Goal: Transaction & Acquisition: Book appointment/travel/reservation

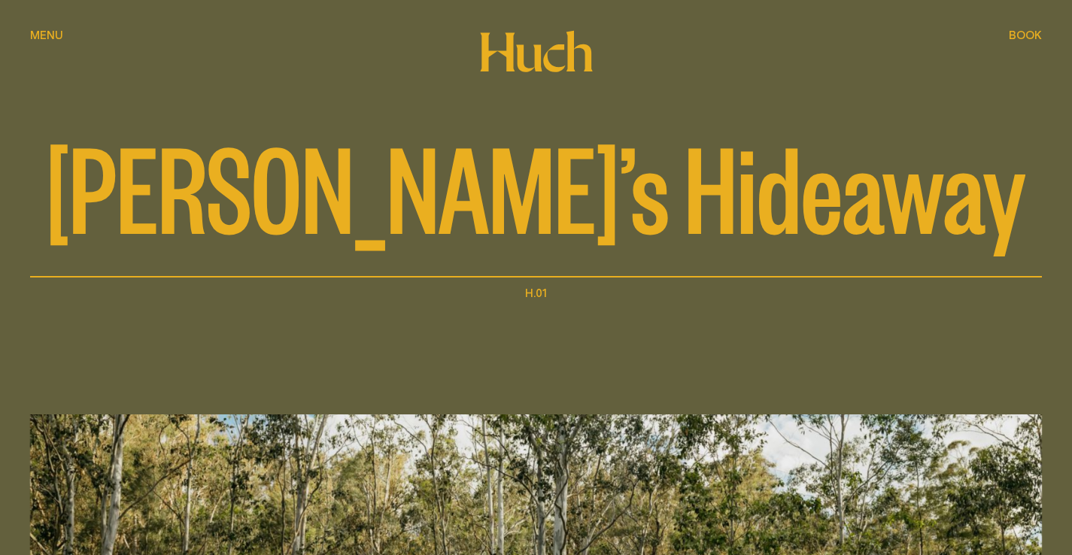
click at [1028, 35] on span "Book" at bounding box center [1025, 34] width 33 height 11
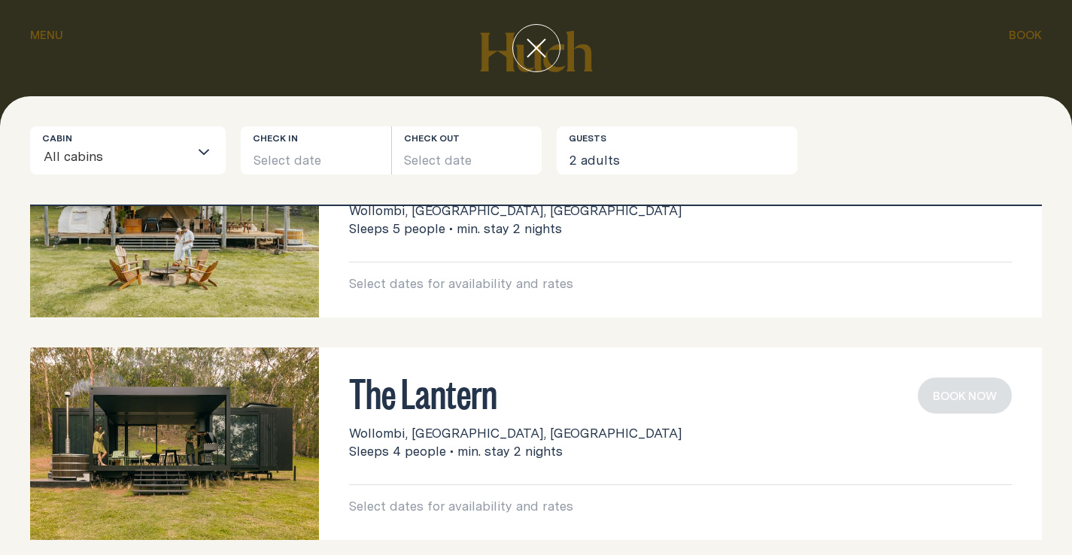
scroll to position [349, 0]
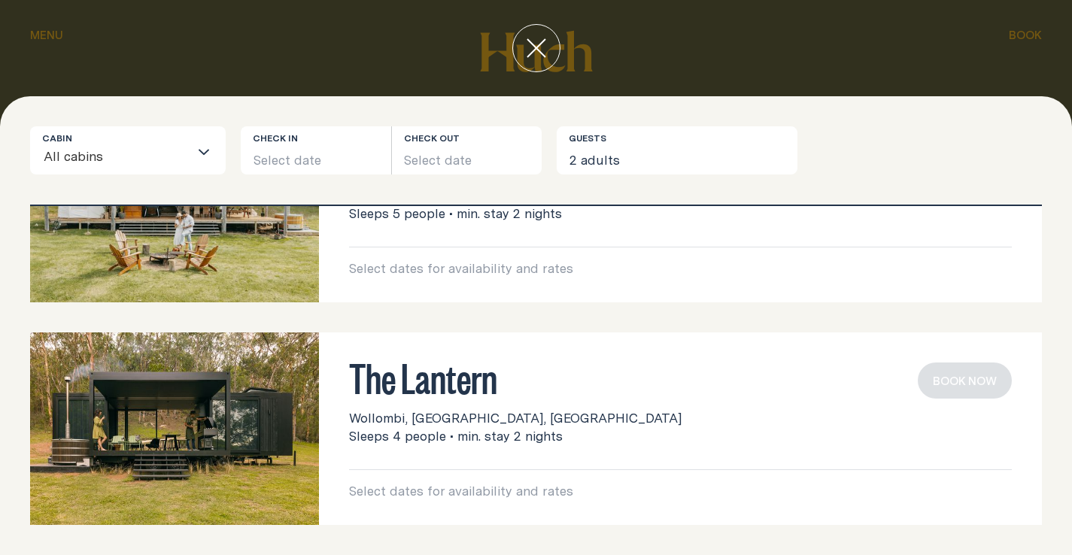
click at [194, 411] on img at bounding box center [174, 429] width 289 height 193
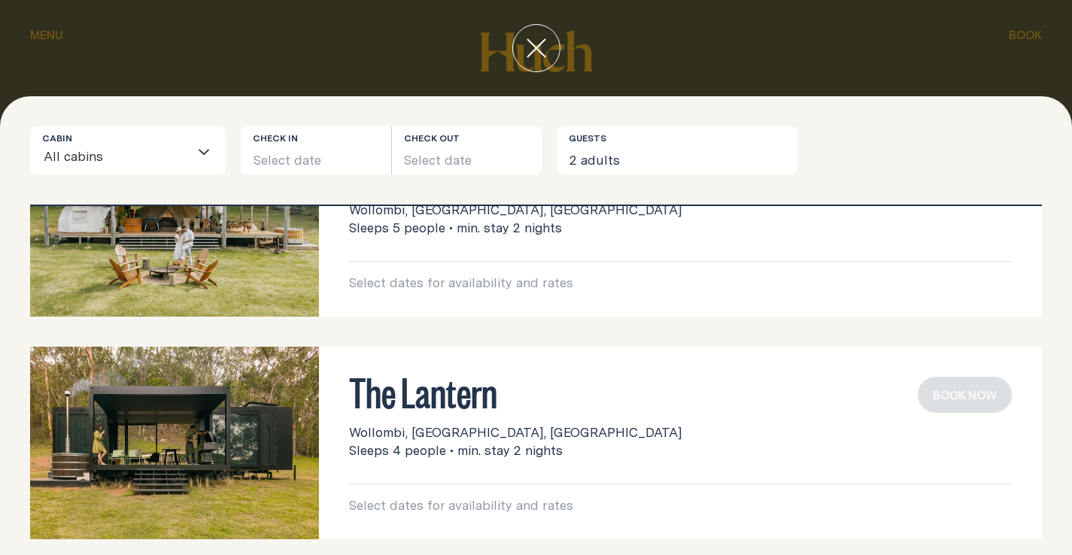
scroll to position [0, 0]
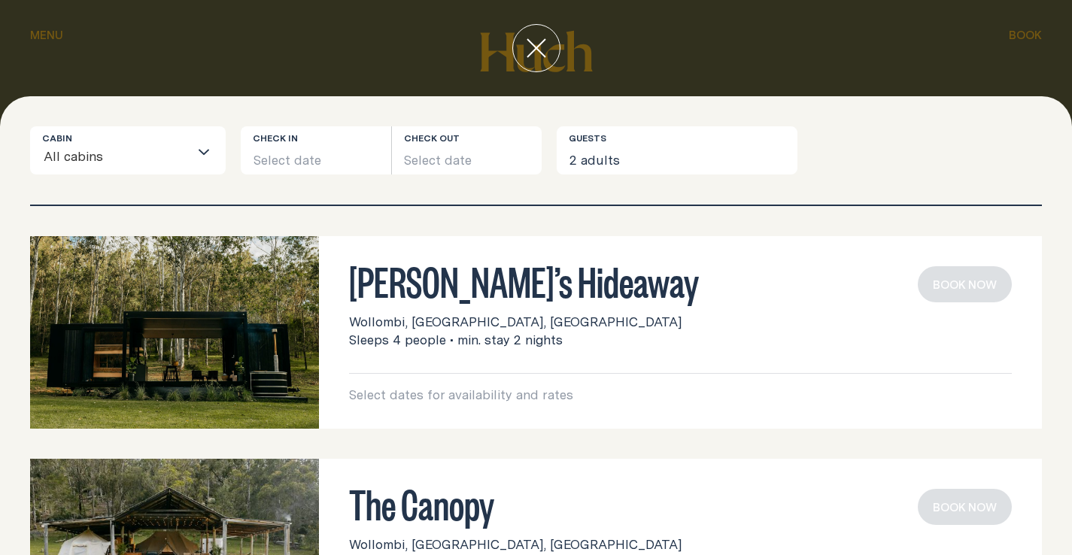
click at [534, 46] on icon "close" at bounding box center [536, 48] width 18 height 18
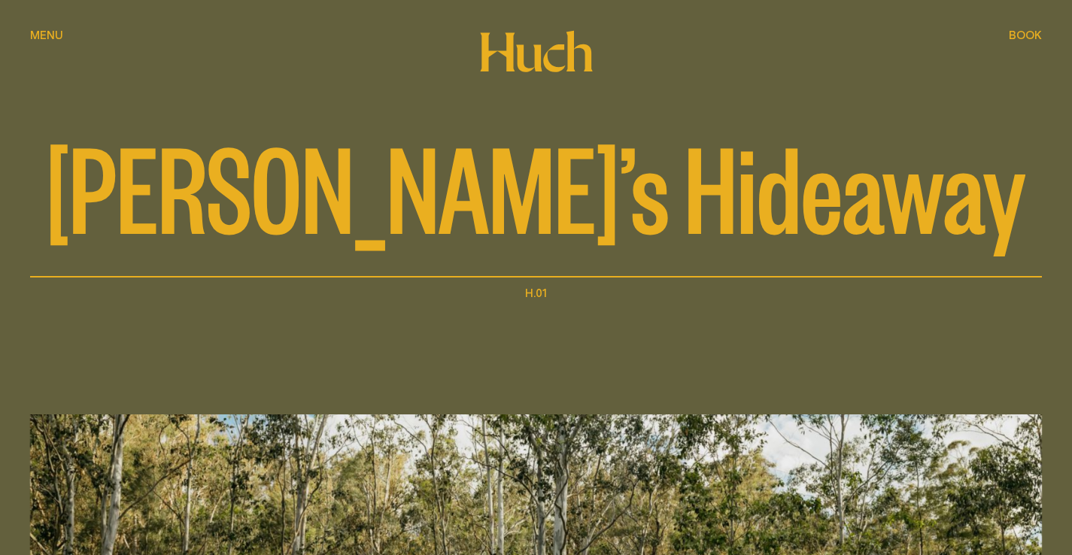
click at [47, 30] on span "Menu" at bounding box center [46, 34] width 33 height 11
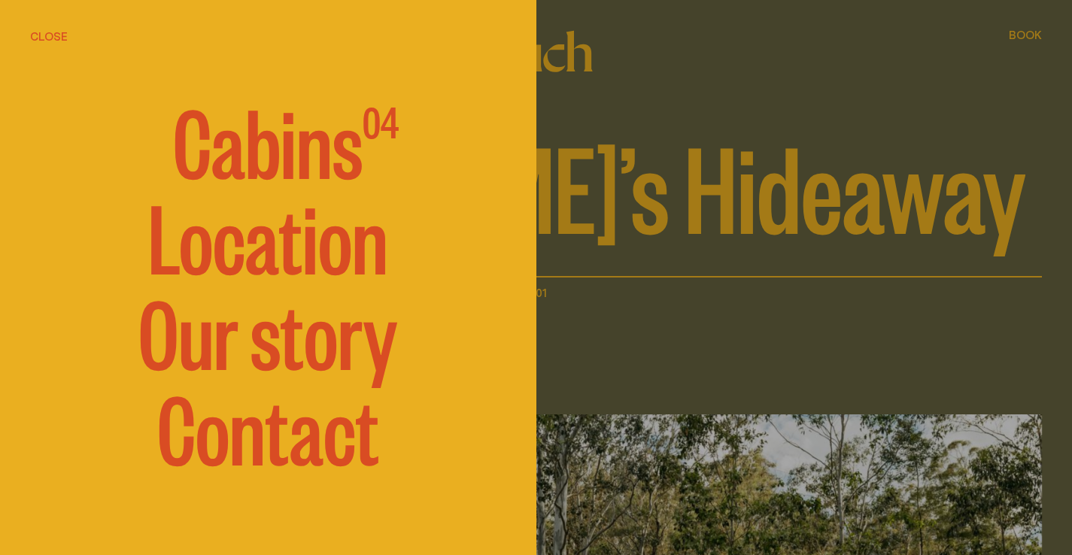
click at [281, 151] on span "Cabins" at bounding box center [268, 139] width 190 height 90
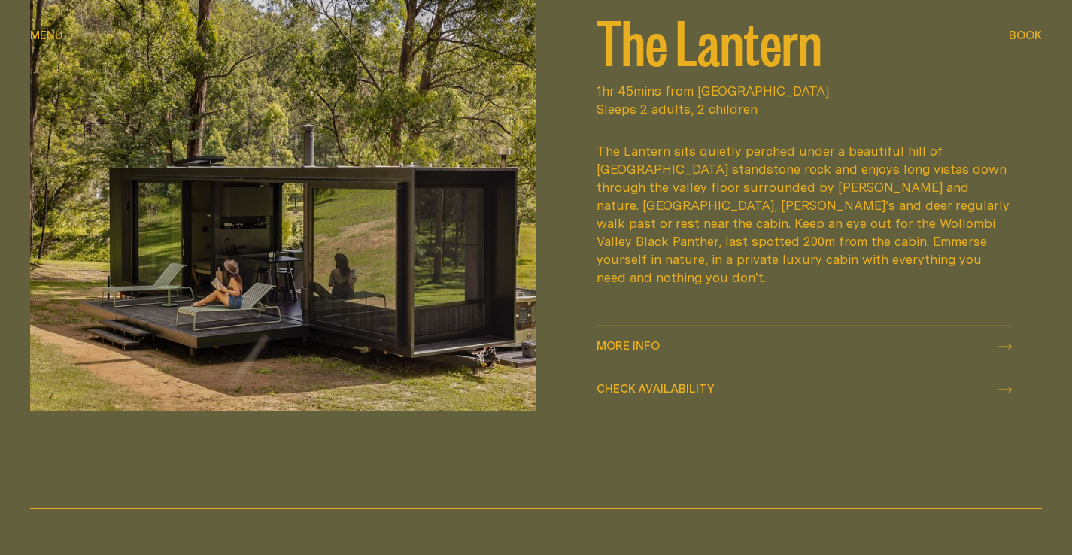
scroll to position [1875, 0]
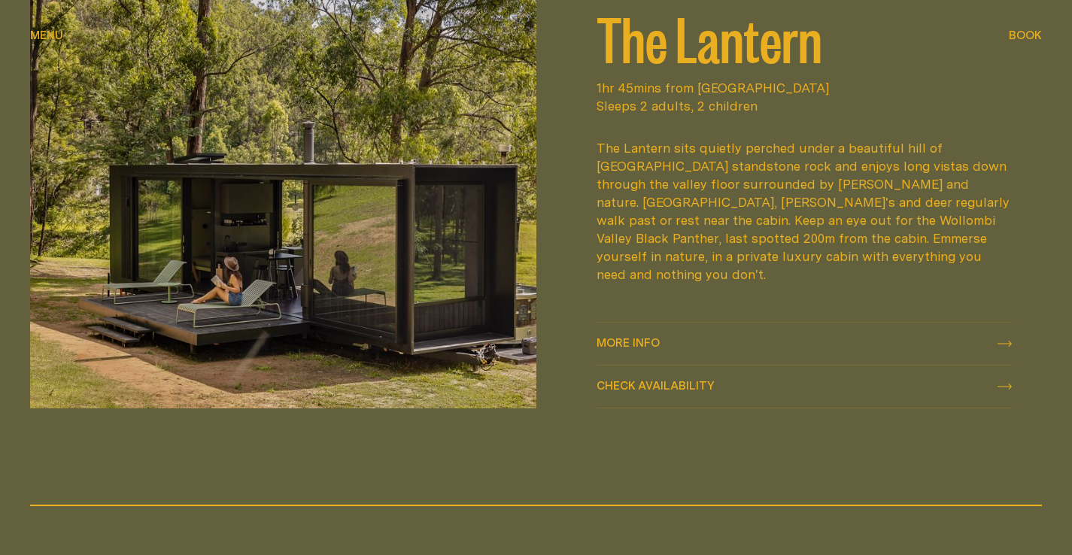
click at [1008, 345] on icon at bounding box center [1005, 344] width 14 height 6
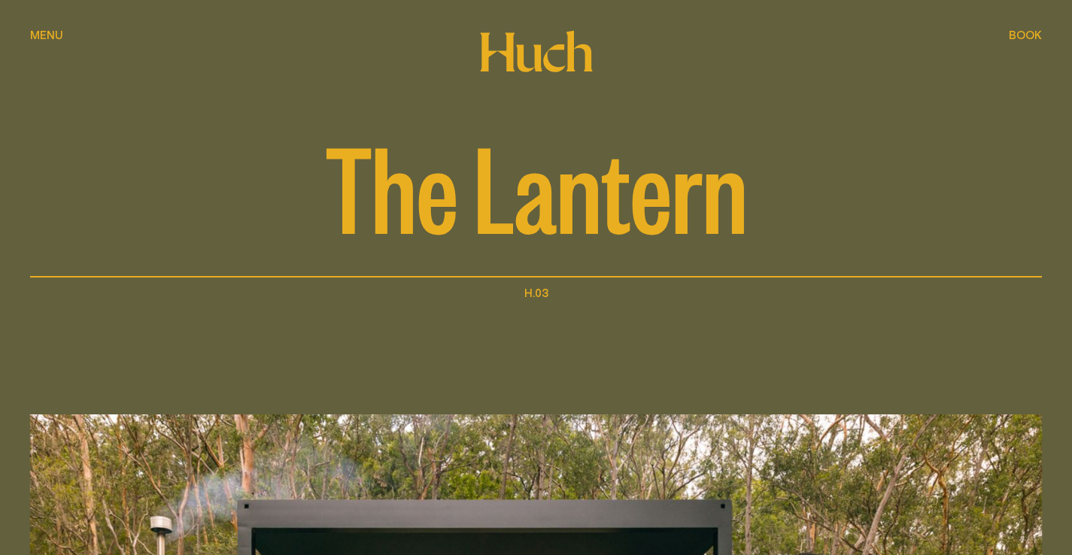
click at [1031, 34] on span "Book" at bounding box center [1025, 34] width 33 height 11
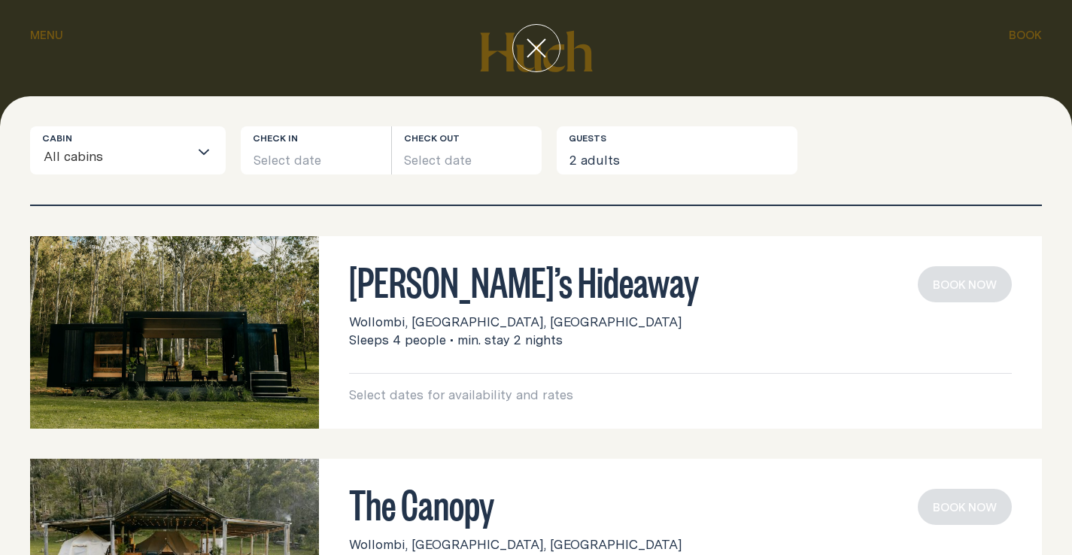
click at [319, 159] on button "Select date" at bounding box center [316, 150] width 150 height 48
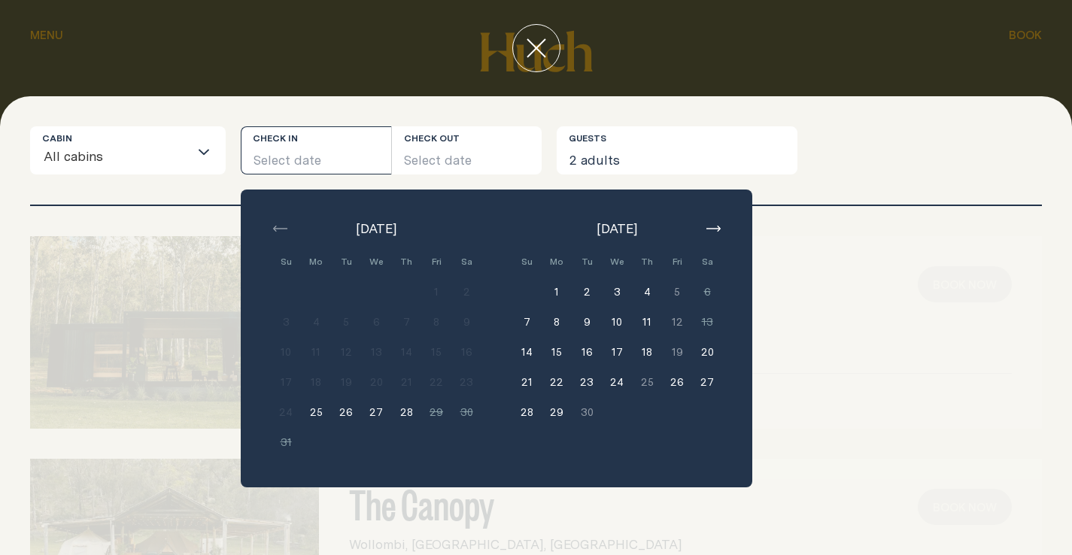
click at [378, 412] on button "27" at bounding box center [376, 412] width 30 height 30
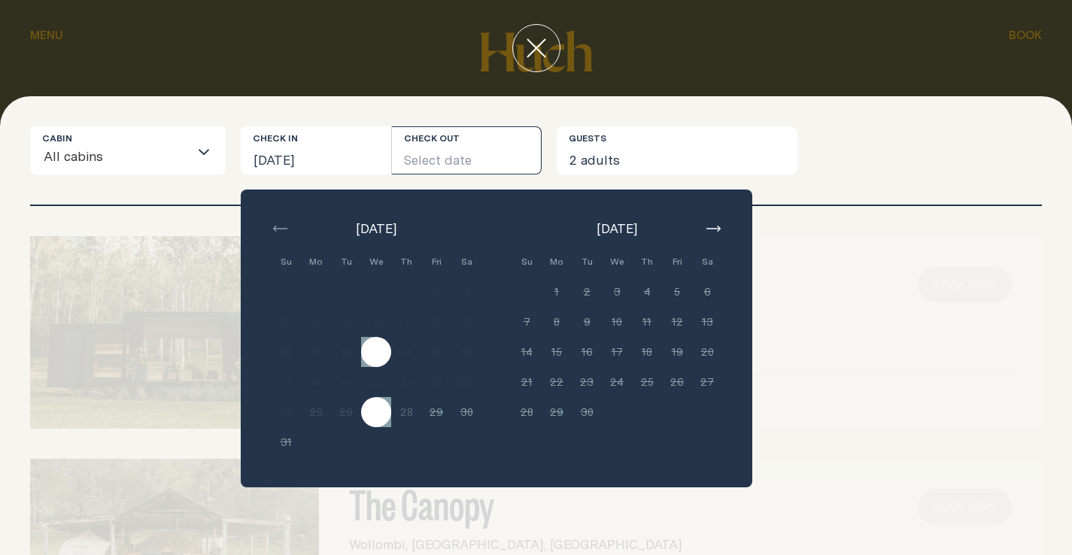
click at [476, 153] on button "Select date" at bounding box center [467, 150] width 150 height 48
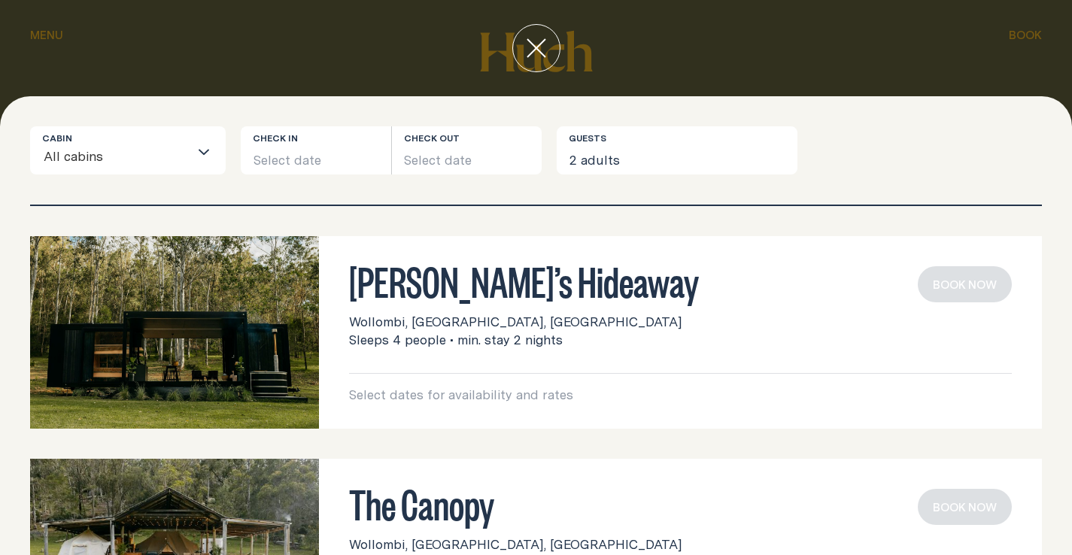
click at [457, 155] on button "Select date" at bounding box center [467, 150] width 150 height 48
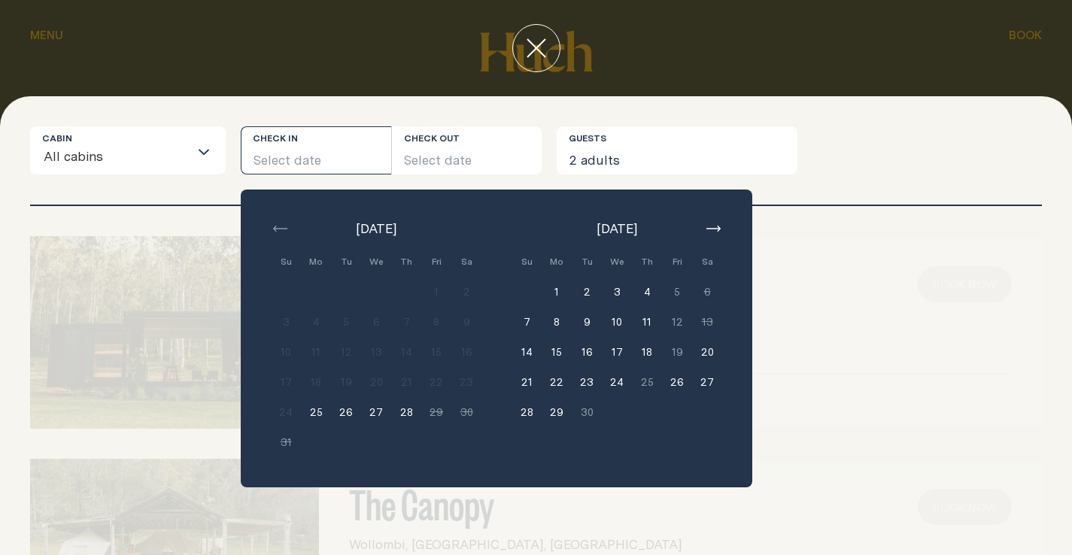
click at [377, 412] on button "27" at bounding box center [376, 412] width 30 height 30
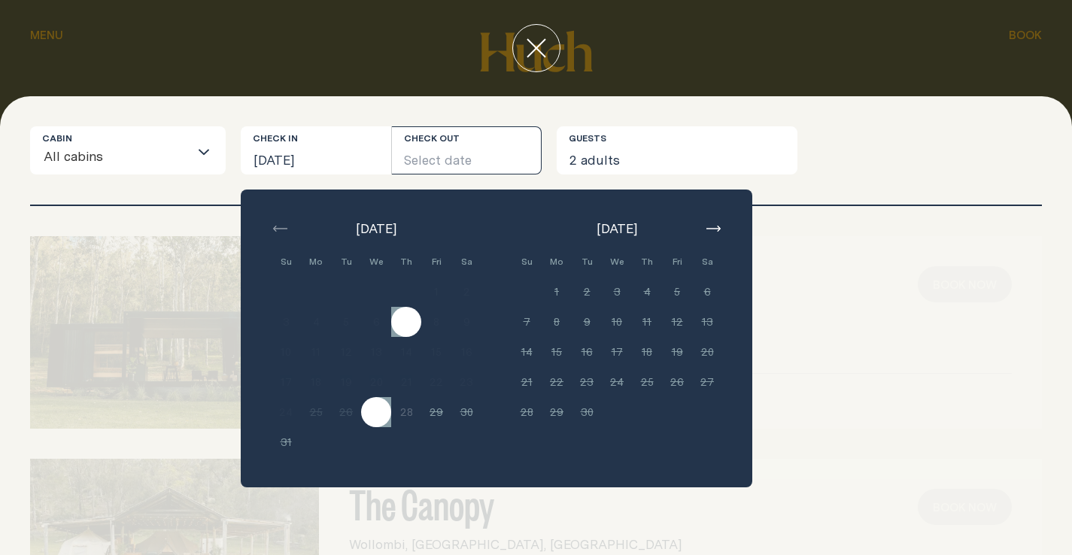
click at [471, 146] on button "Select date" at bounding box center [467, 150] width 150 height 48
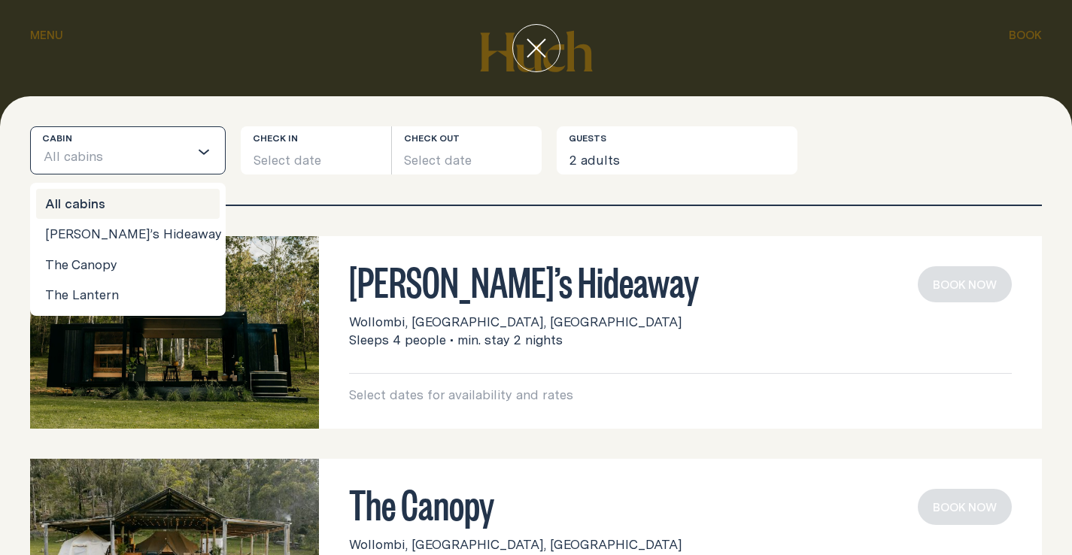
click at [203, 154] on icon "Search for option" at bounding box center [204, 152] width 12 height 12
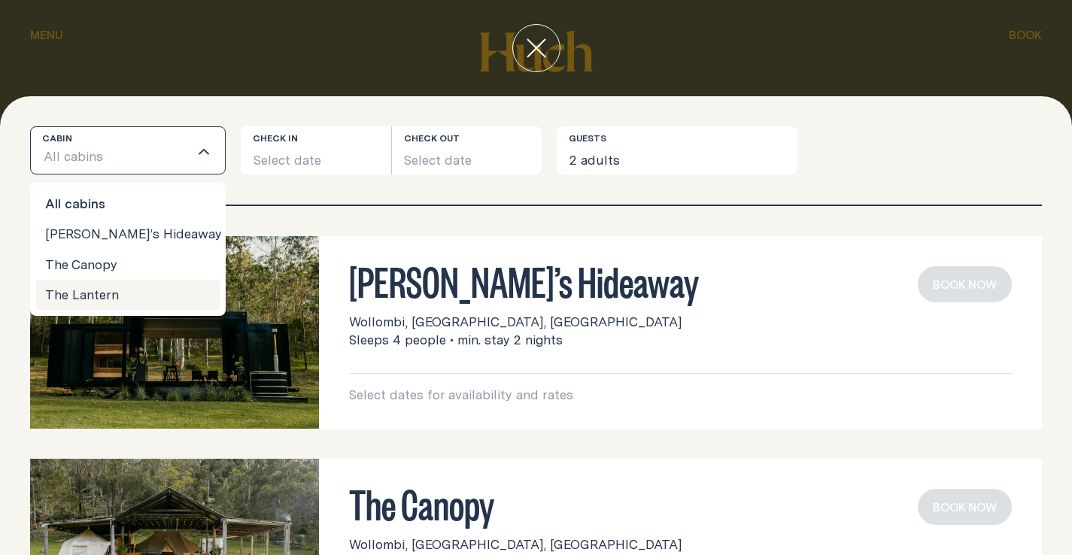
click at [85, 293] on li "The Lantern" at bounding box center [128, 295] width 184 height 30
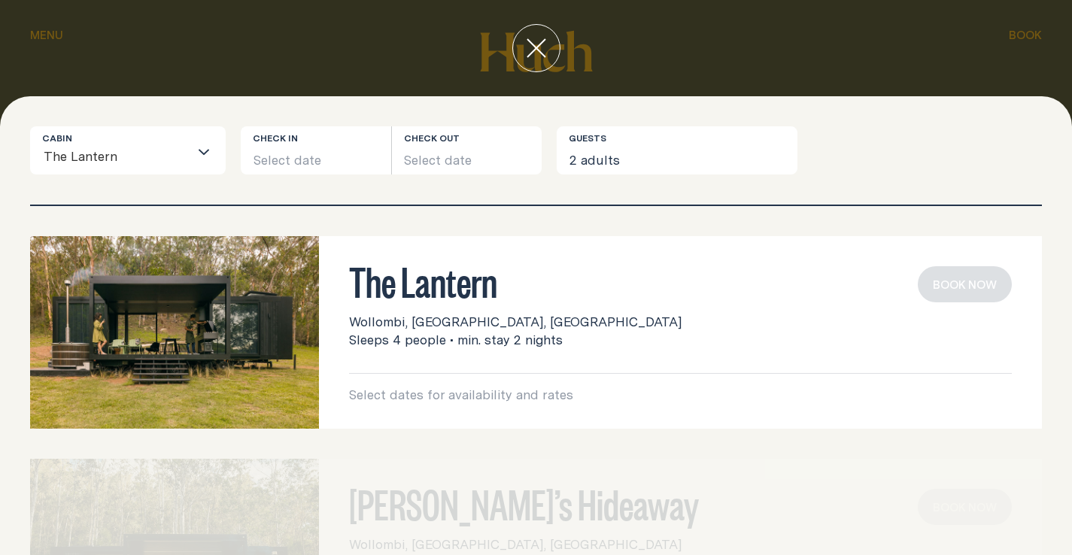
click at [299, 156] on button "Select date" at bounding box center [316, 150] width 150 height 48
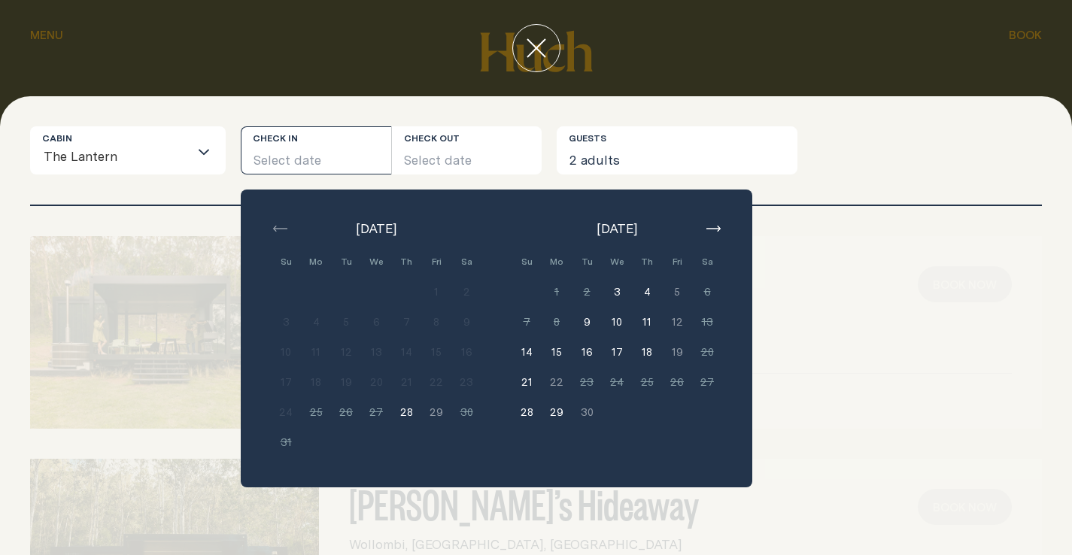
click at [407, 412] on button "28" at bounding box center [406, 412] width 30 height 30
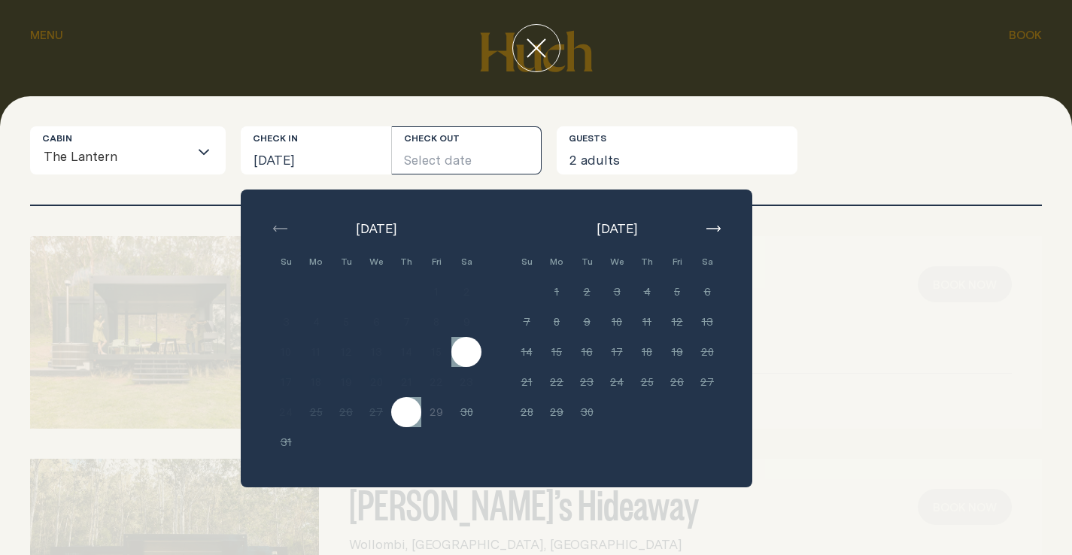
click at [487, 153] on button "Select date" at bounding box center [467, 150] width 150 height 48
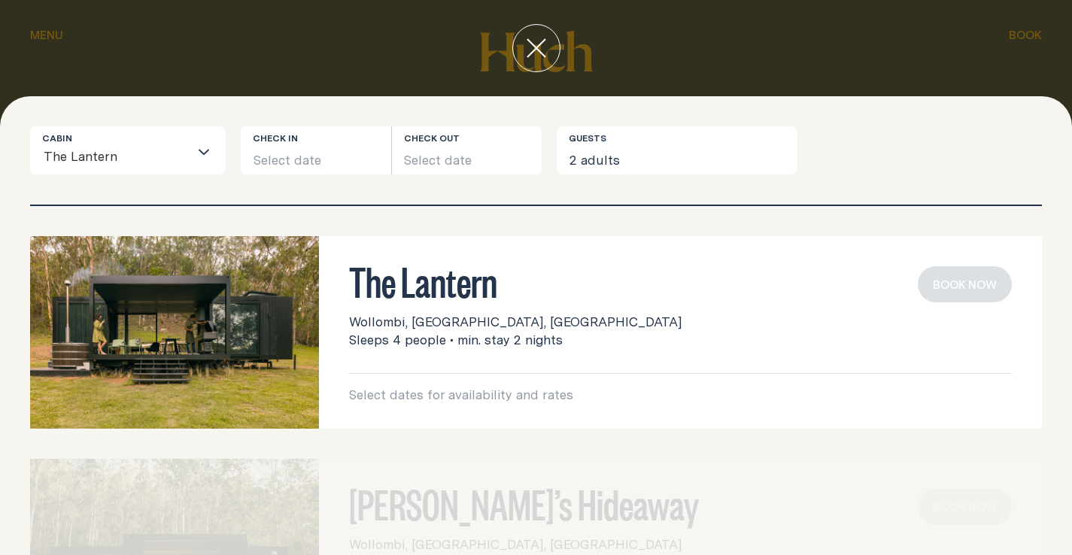
click at [299, 156] on button "Select date" at bounding box center [316, 150] width 150 height 48
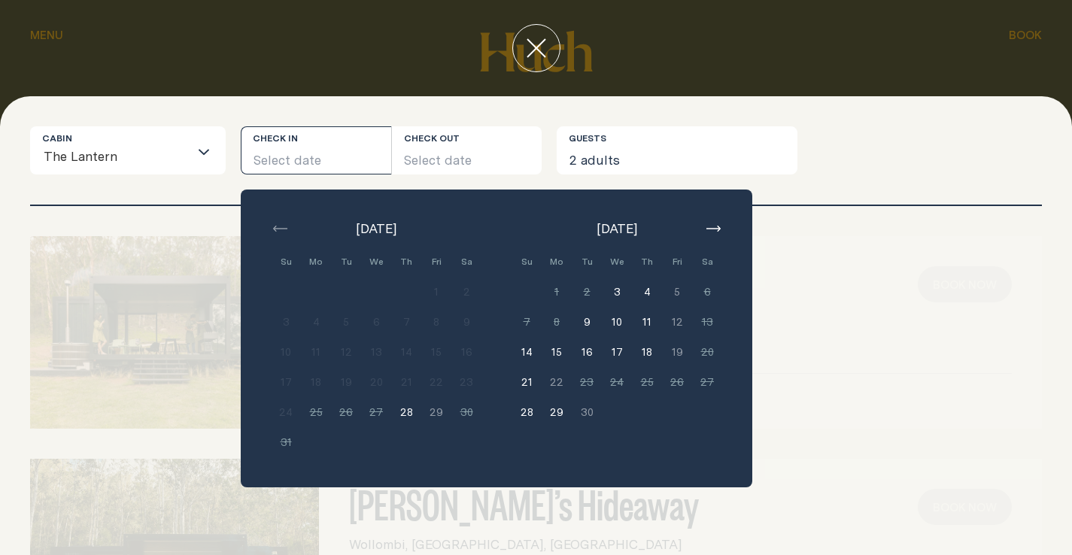
click at [406, 412] on button "28" at bounding box center [406, 412] width 30 height 30
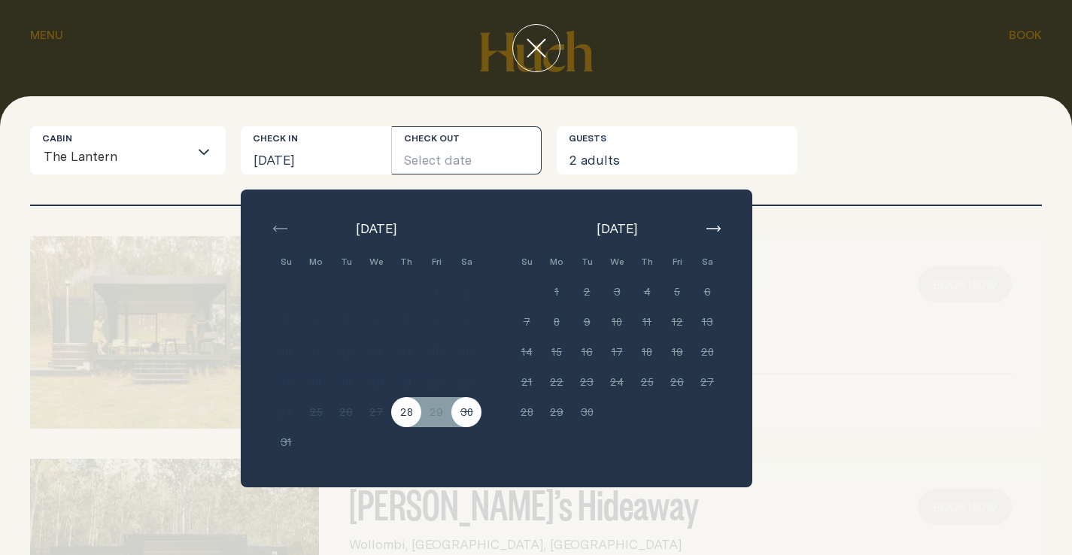
click at [448, 146] on button "Select date" at bounding box center [467, 150] width 150 height 48
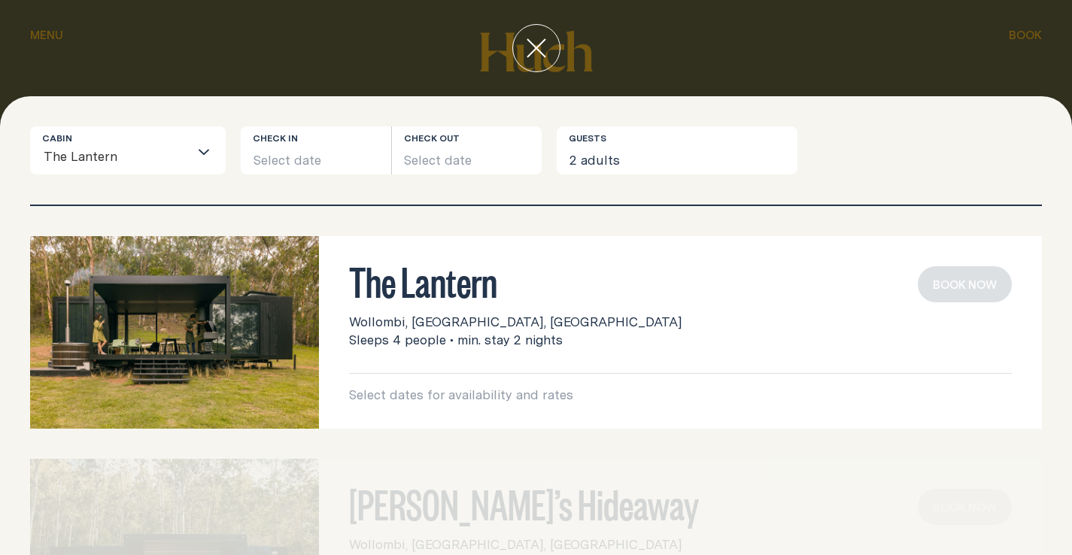
click at [296, 158] on button "Select date" at bounding box center [316, 150] width 150 height 48
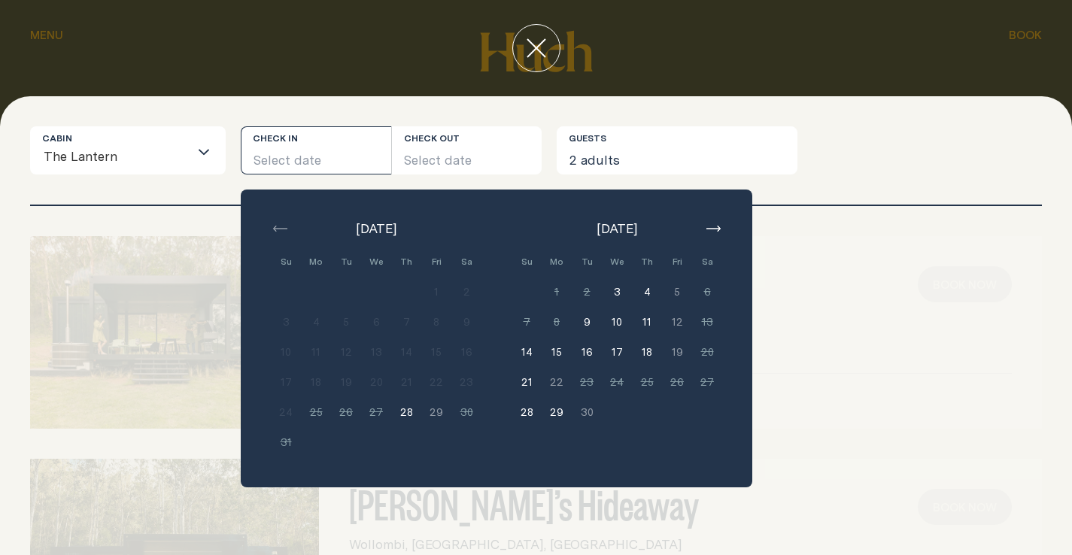
click at [408, 411] on button "28" at bounding box center [406, 412] width 30 height 30
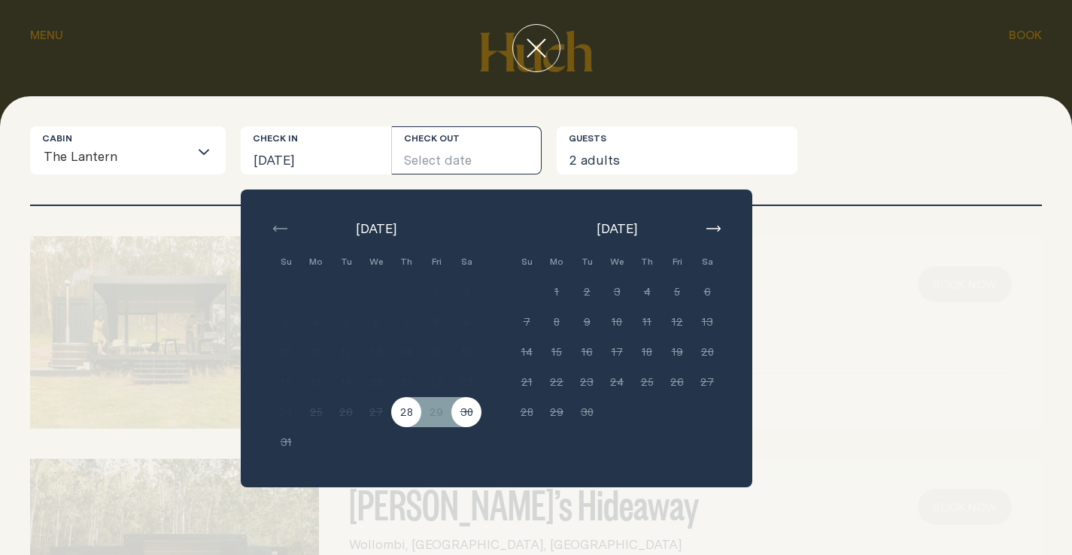
click at [336, 157] on button "[DATE]" at bounding box center [316, 150] width 150 height 48
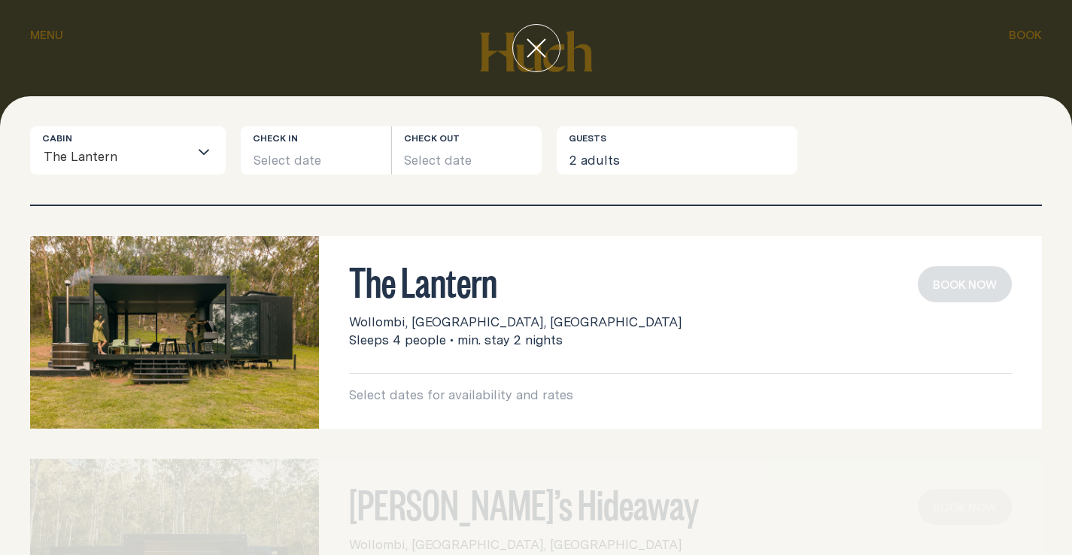
click at [539, 45] on icon "close" at bounding box center [536, 48] width 18 height 18
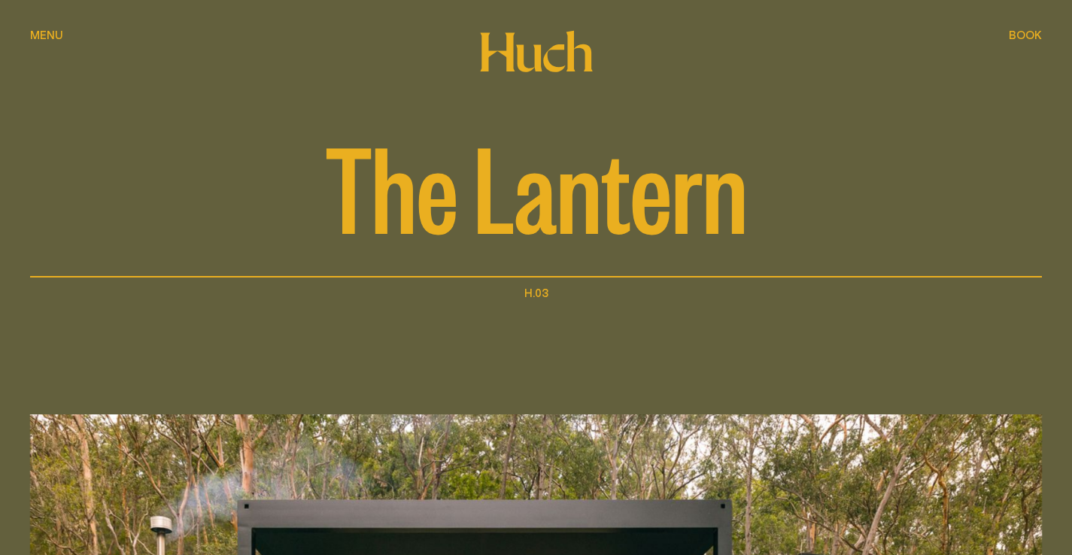
click at [54, 34] on span "Menu" at bounding box center [46, 34] width 33 height 11
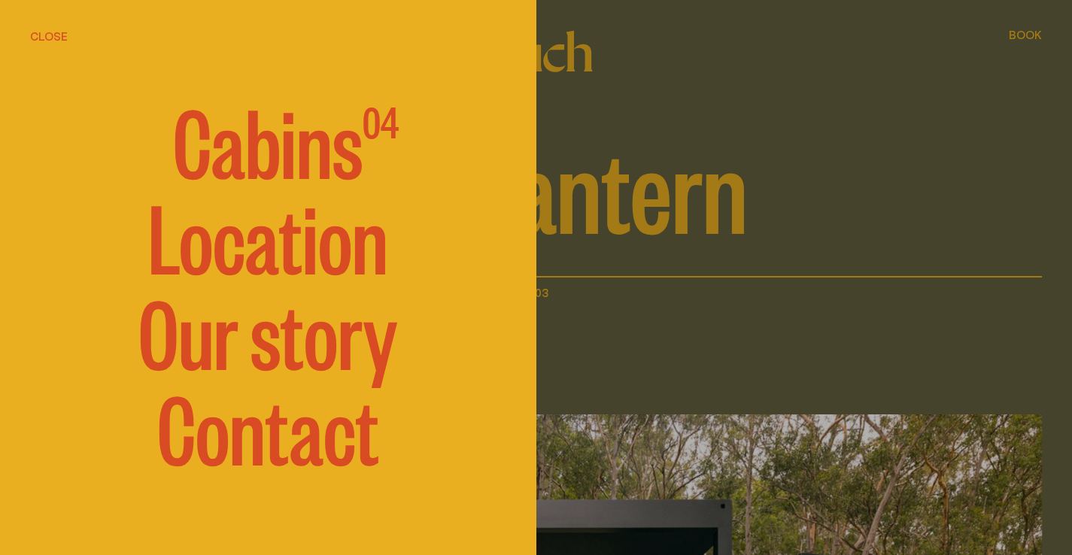
click at [269, 446] on link "Contact" at bounding box center [268, 426] width 222 height 90
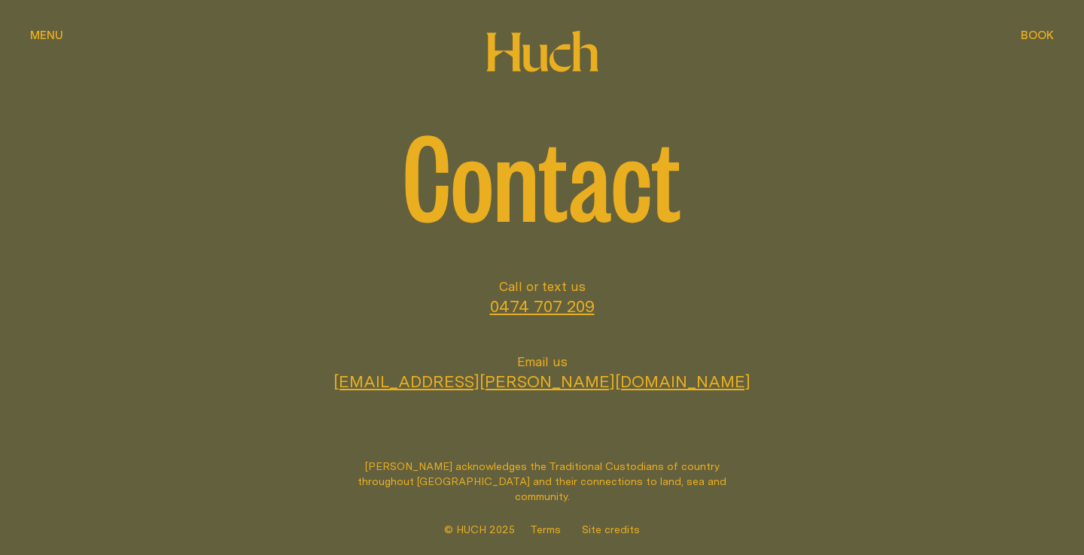
click at [47, 34] on span "Menu" at bounding box center [46, 34] width 33 height 11
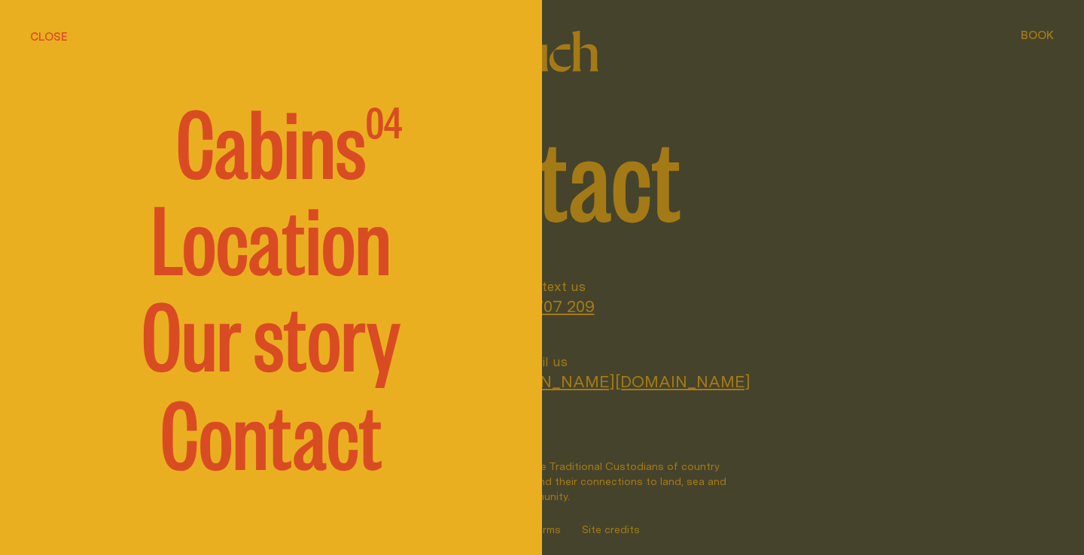
click at [285, 159] on span "Cabins" at bounding box center [271, 139] width 190 height 90
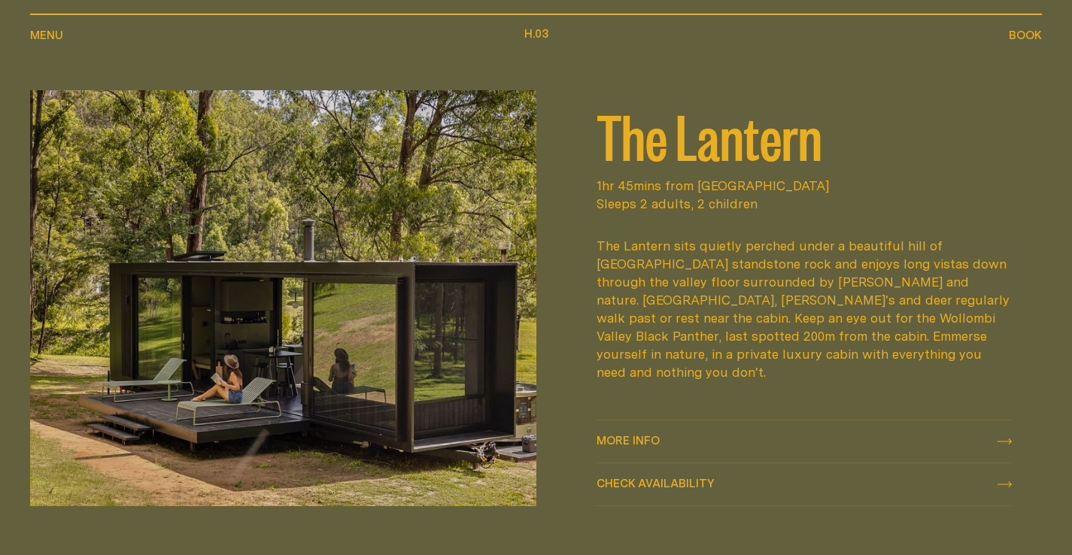
scroll to position [1783, 0]
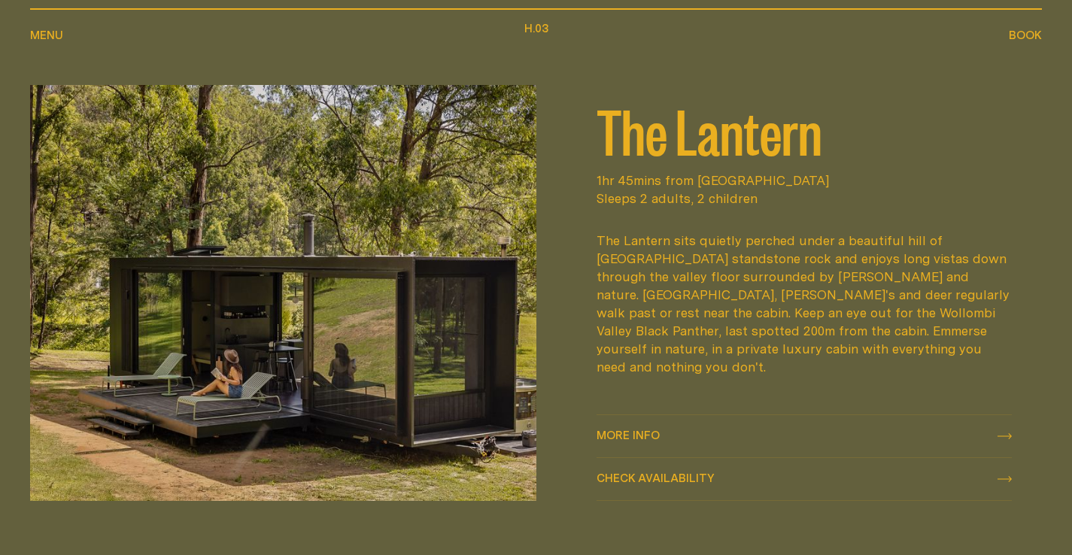
click at [1008, 439] on icon at bounding box center [1005, 436] width 14 height 6
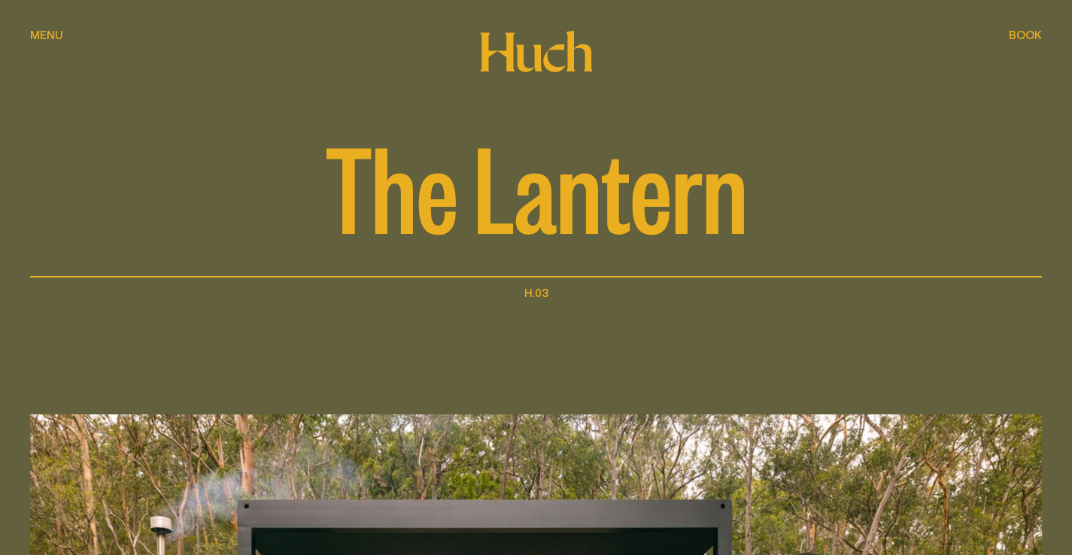
click at [1023, 36] on span "Book" at bounding box center [1025, 34] width 33 height 11
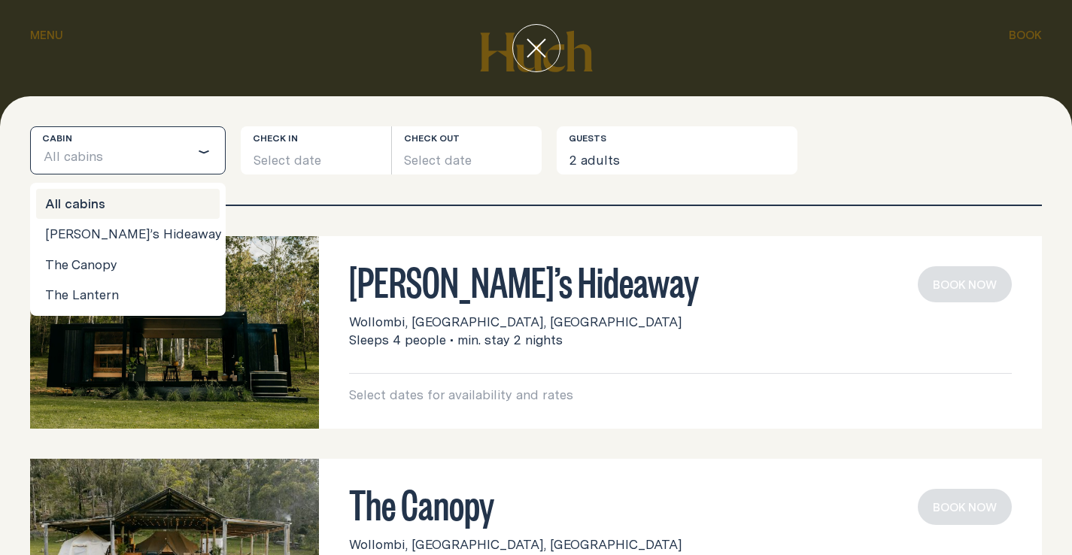
click at [204, 152] on icon "Search for option" at bounding box center [204, 152] width 12 height 12
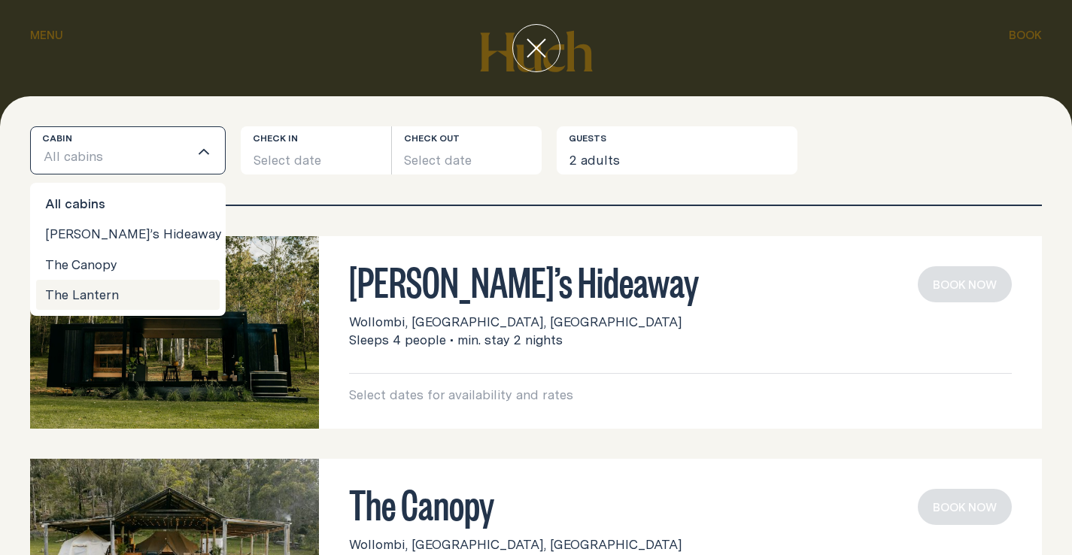
click at [100, 293] on li "The Lantern" at bounding box center [128, 295] width 184 height 30
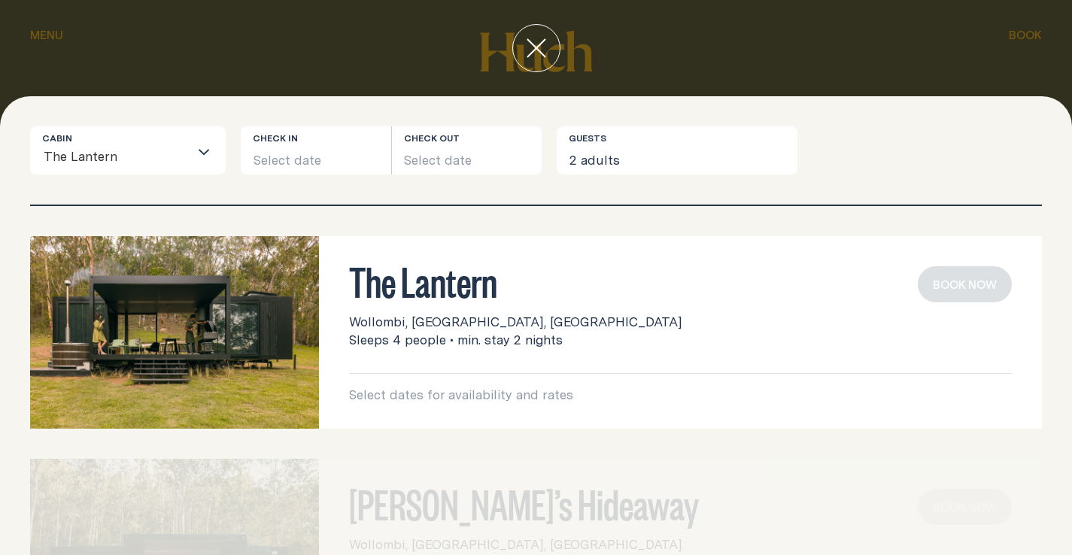
click at [326, 151] on button "Select date" at bounding box center [316, 150] width 150 height 48
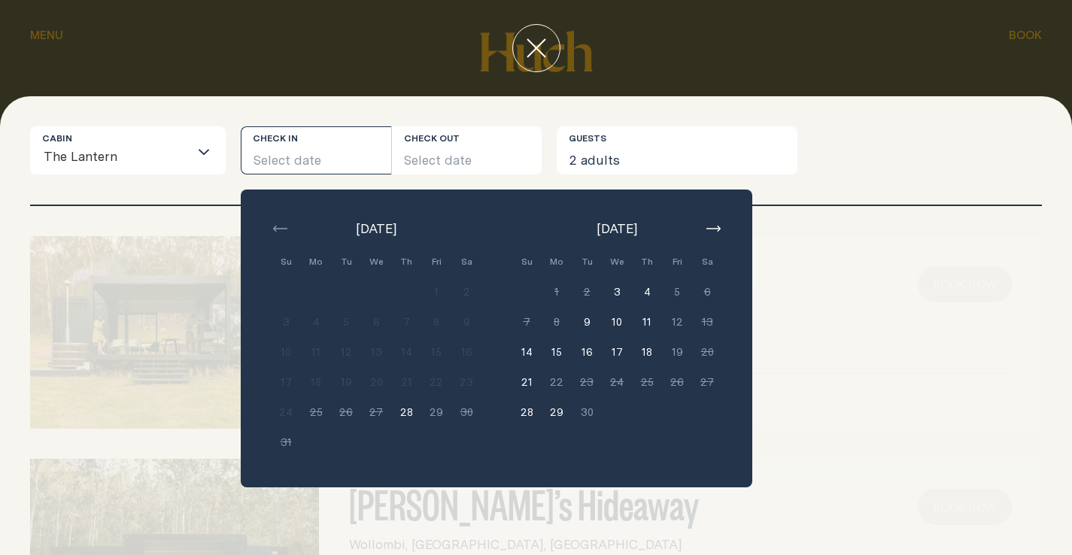
click at [620, 296] on button "3" at bounding box center [617, 292] width 30 height 30
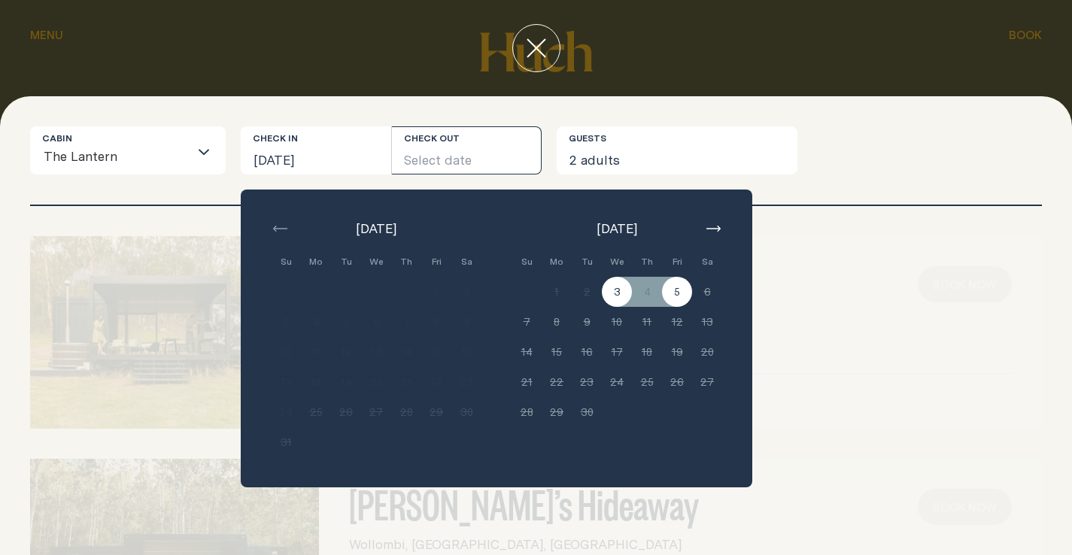
click at [679, 291] on button "5" at bounding box center [677, 292] width 30 height 30
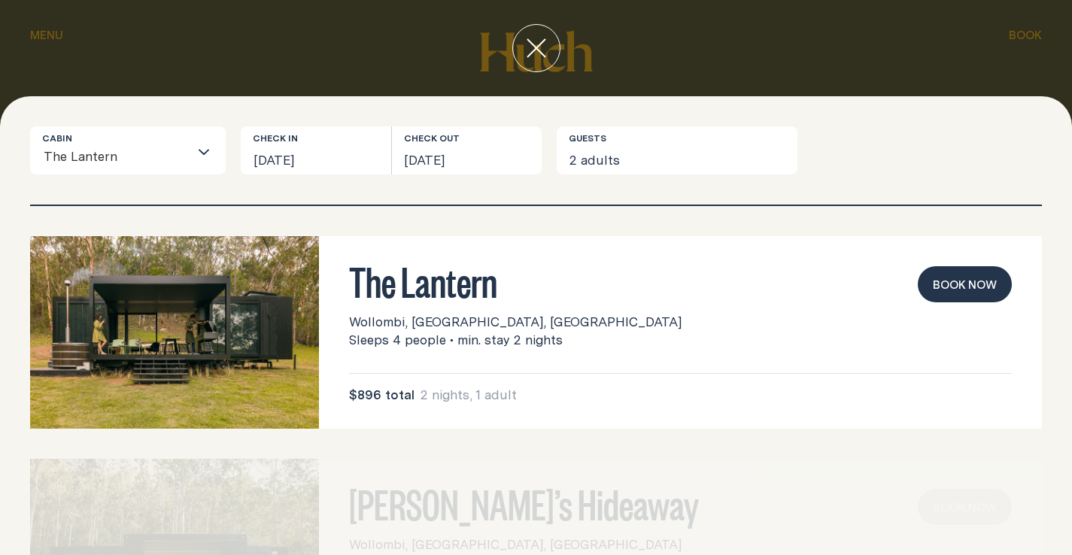
click at [957, 280] on button "Book now" at bounding box center [965, 284] width 94 height 36
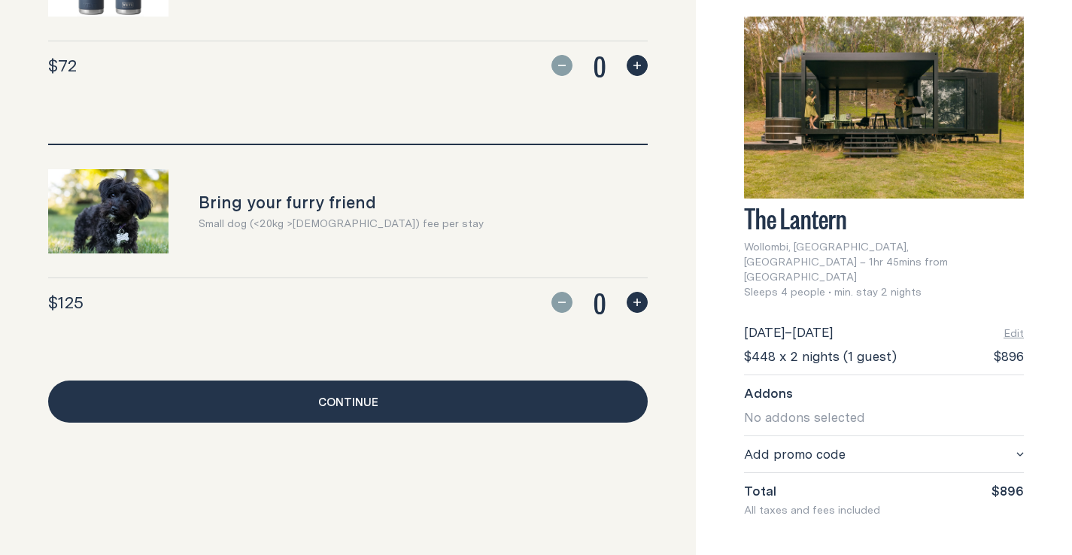
scroll to position [1445, 0]
click at [334, 400] on link "Continue" at bounding box center [348, 402] width 600 height 42
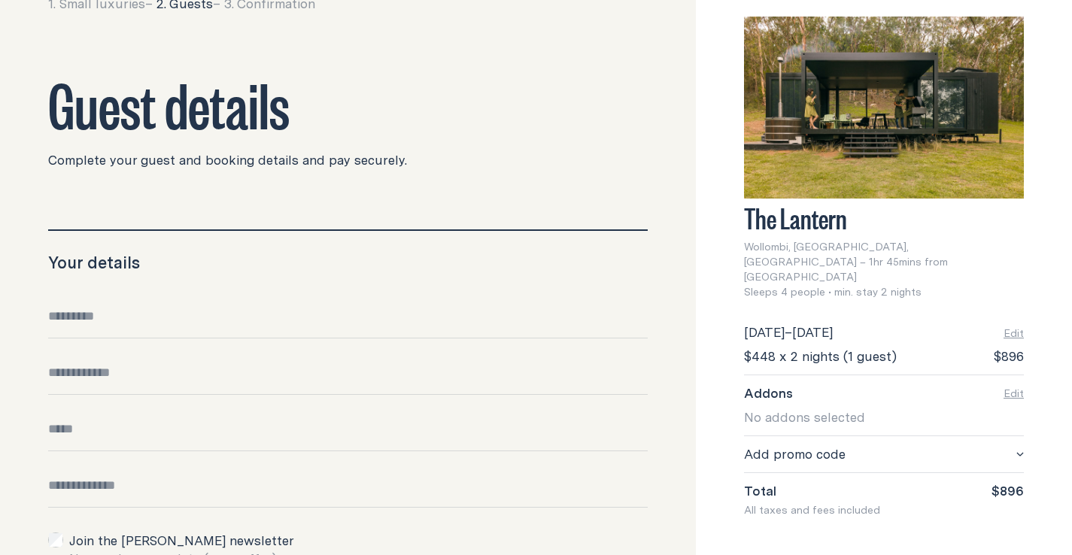
scroll to position [177, 0]
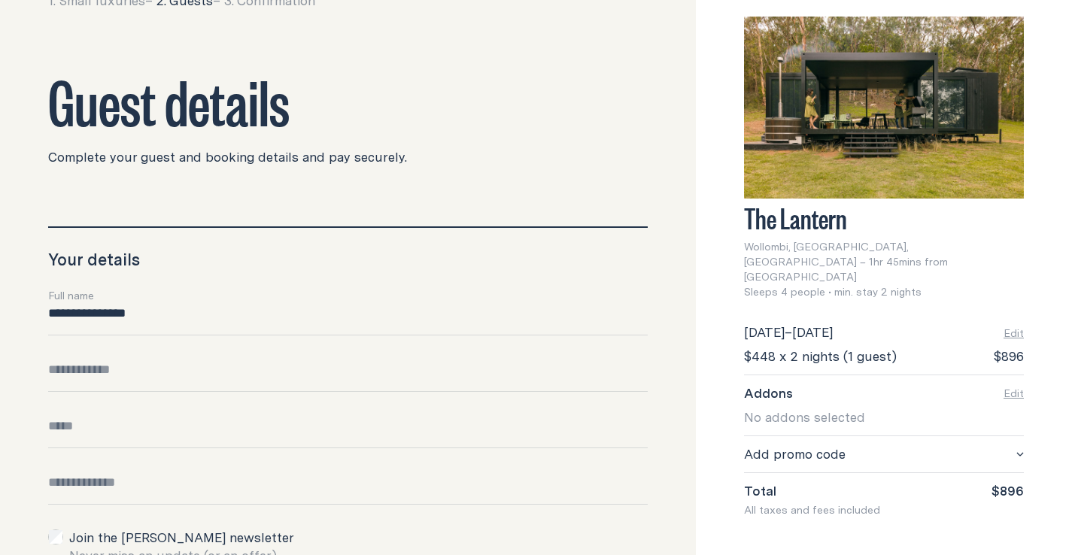
type input "**********"
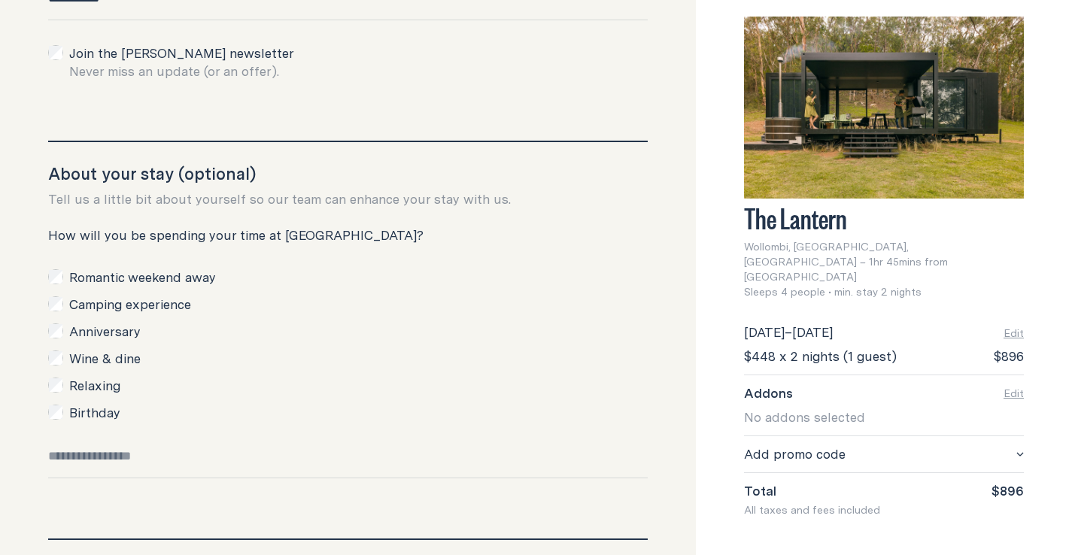
scroll to position [666, 0]
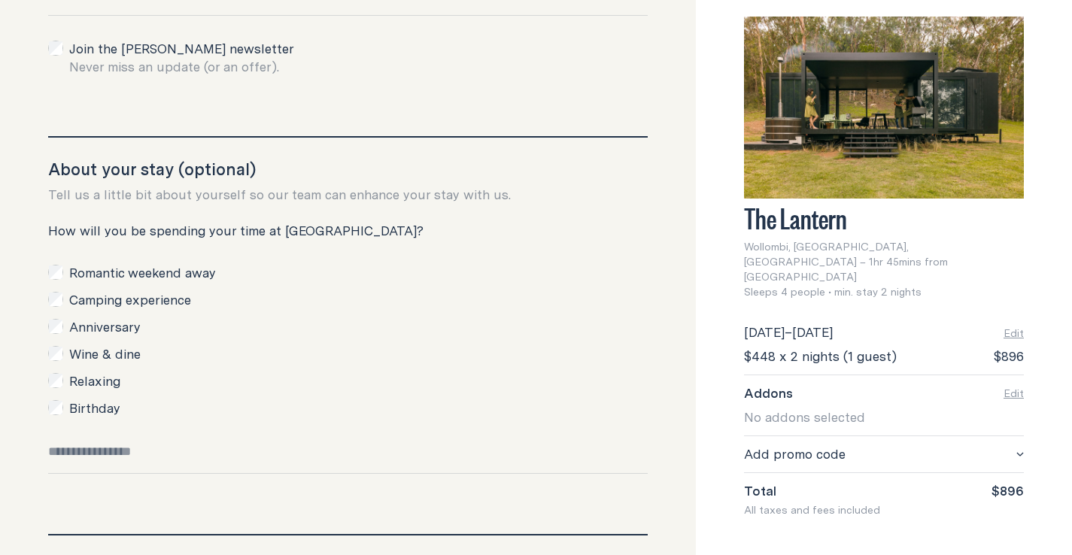
type input "**********"
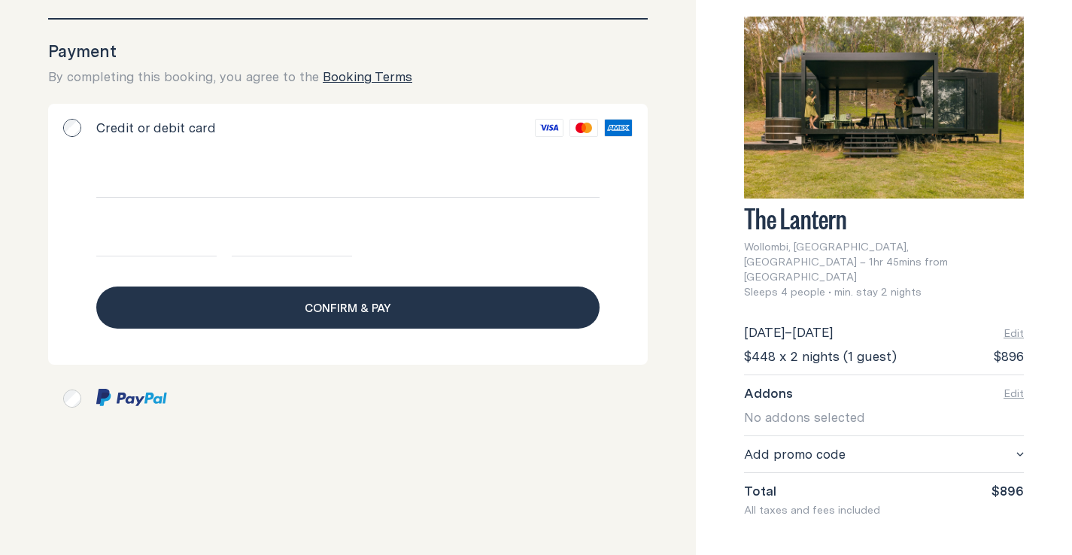
scroll to position [1186, 0]
click at [358, 308] on span "Confirm & pay" at bounding box center [348, 308] width 87 height 18
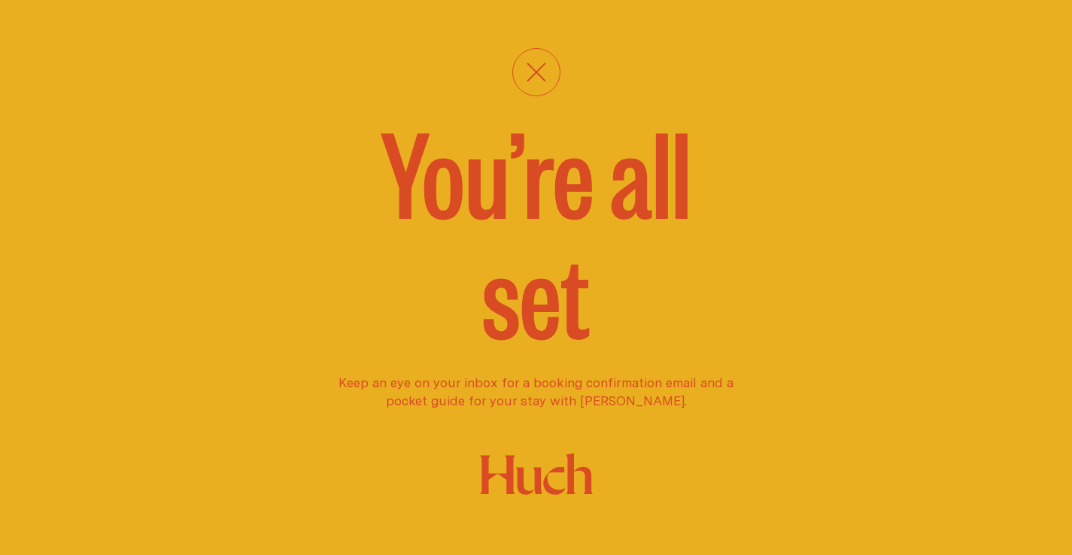
scroll to position [974, 0]
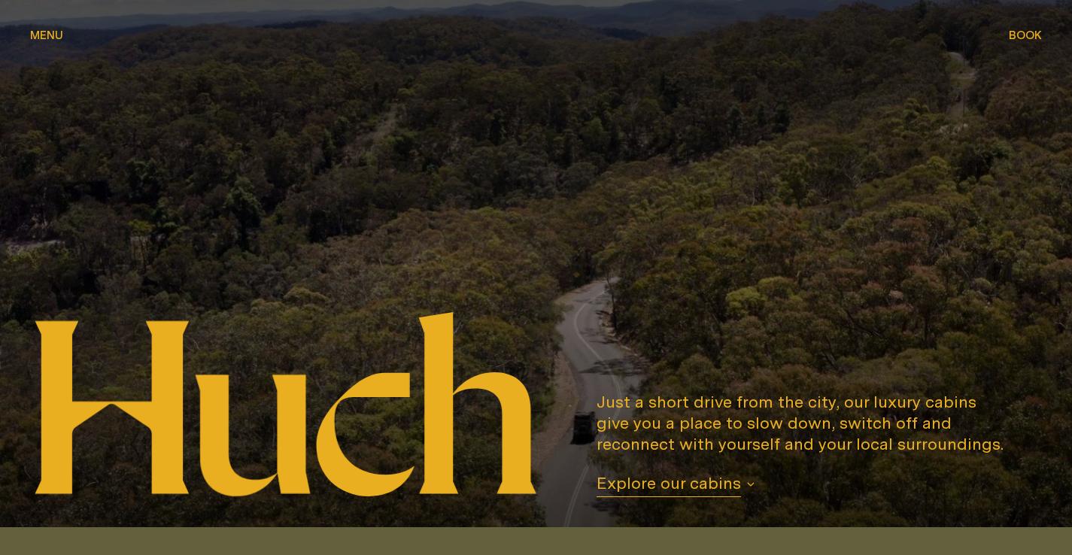
click at [44, 34] on span "Menu" at bounding box center [46, 34] width 33 height 11
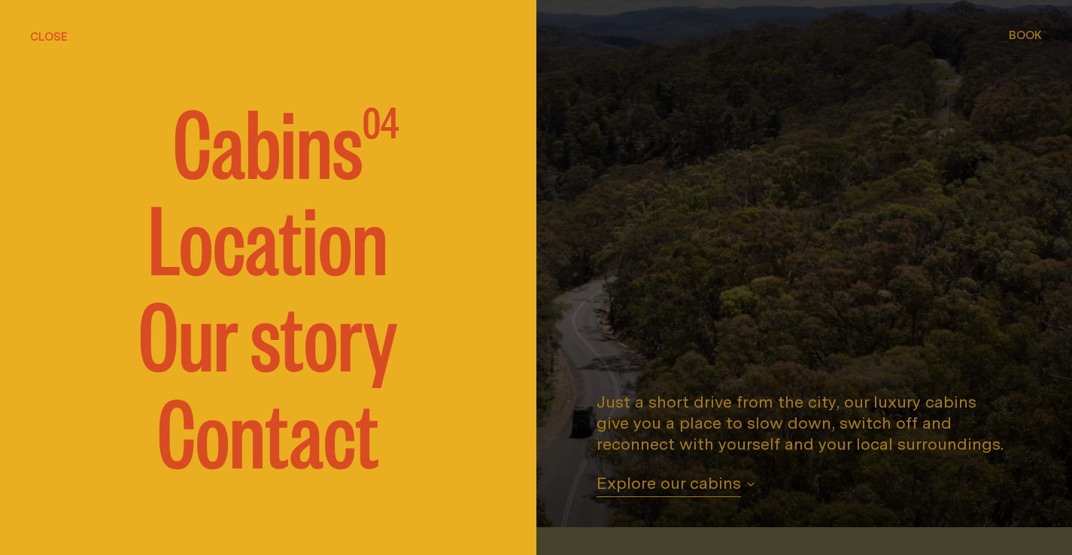
click at [284, 144] on span "Cabins" at bounding box center [268, 139] width 190 height 90
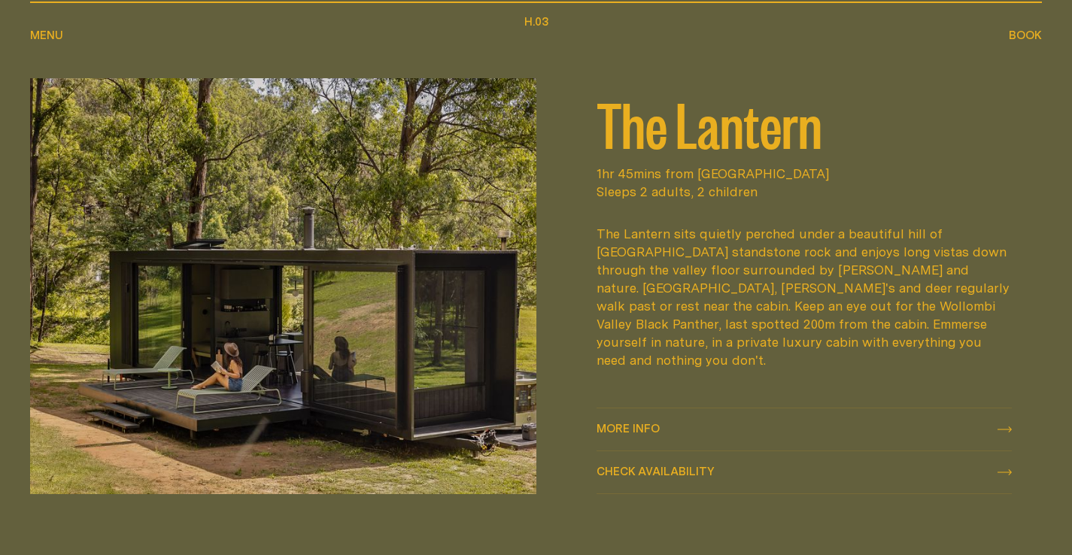
scroll to position [1793, 0]
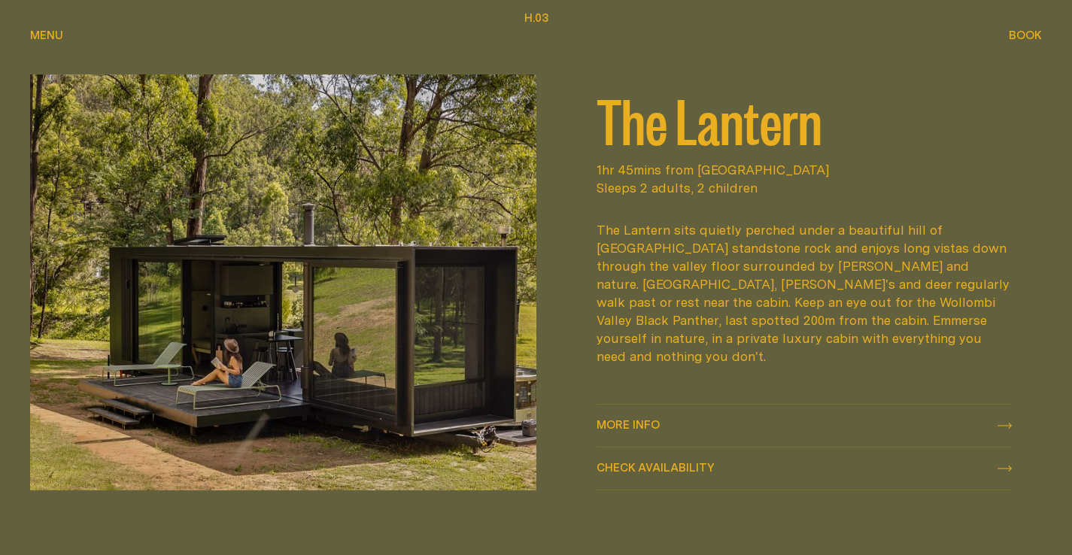
click at [1002, 429] on icon at bounding box center [1005, 426] width 14 height 6
